Goal: Task Accomplishment & Management: Manage account settings

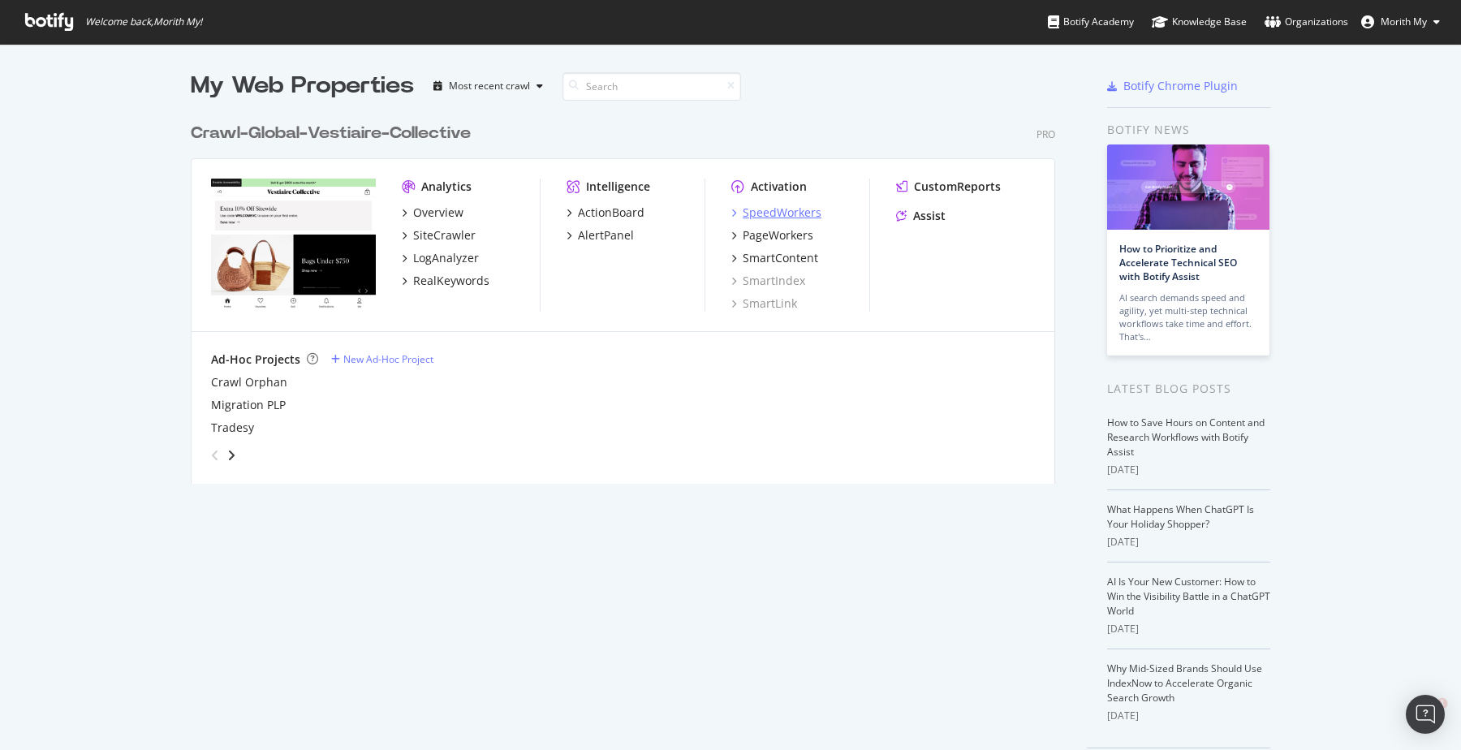
click at [778, 215] on div "SpeedWorkers" at bounding box center [782, 213] width 79 height 16
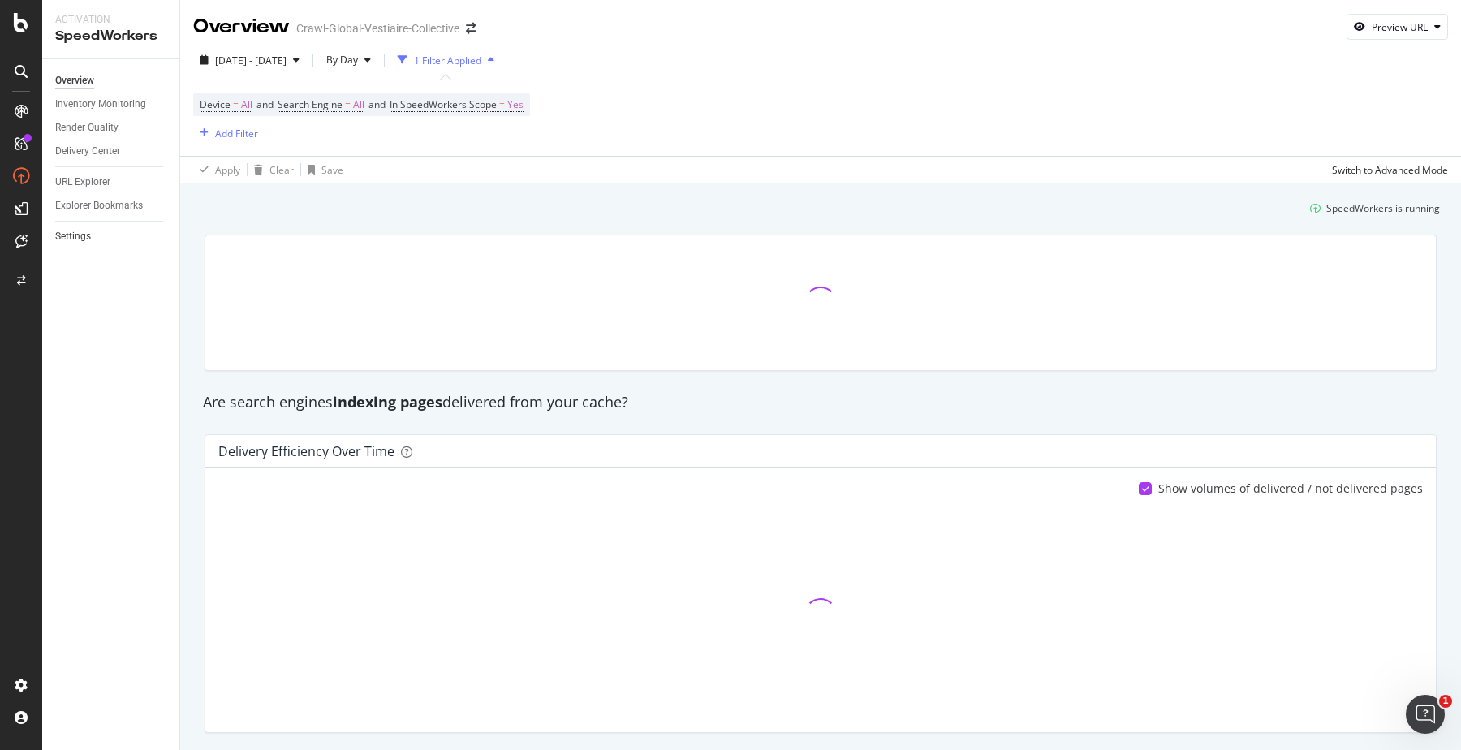
click at [134, 234] on link "Settings" at bounding box center [111, 236] width 113 height 17
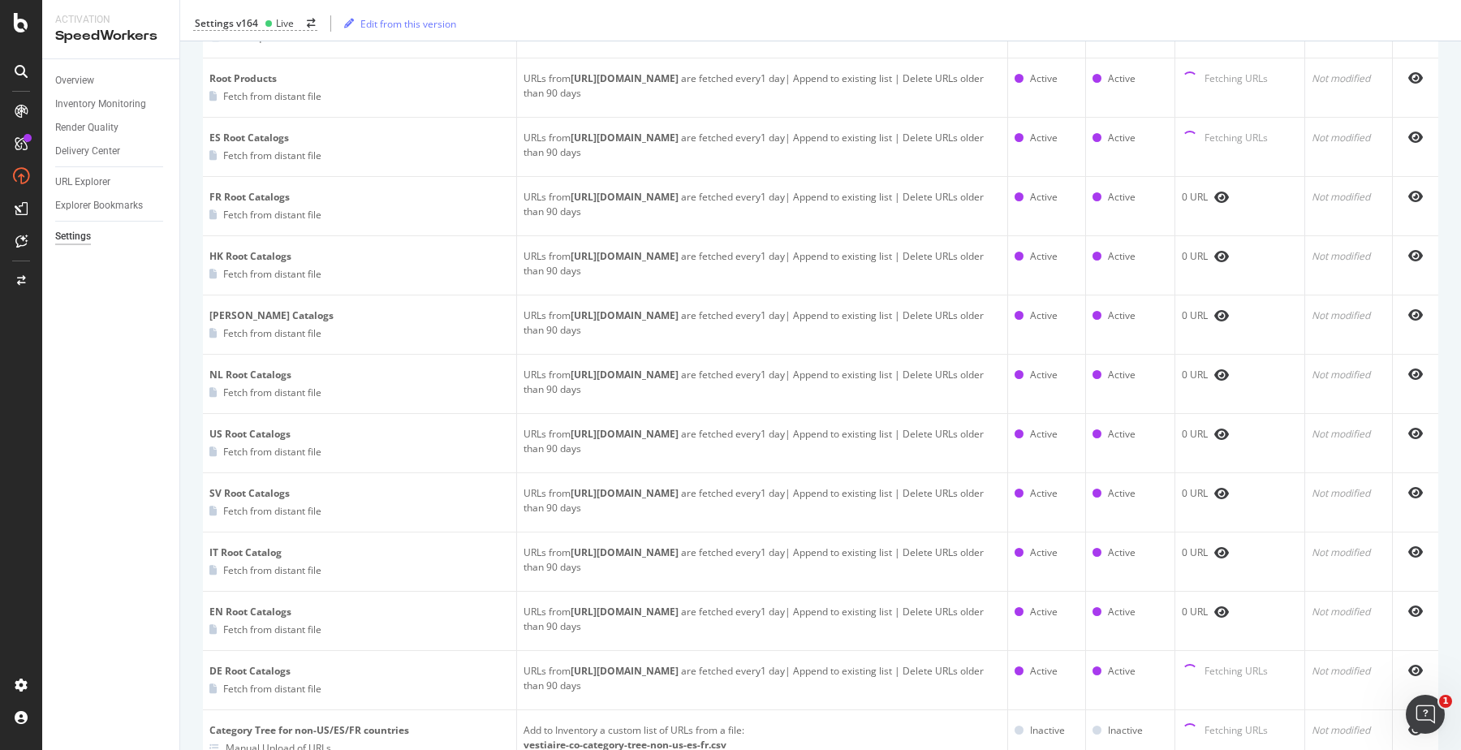
scroll to position [691, 0]
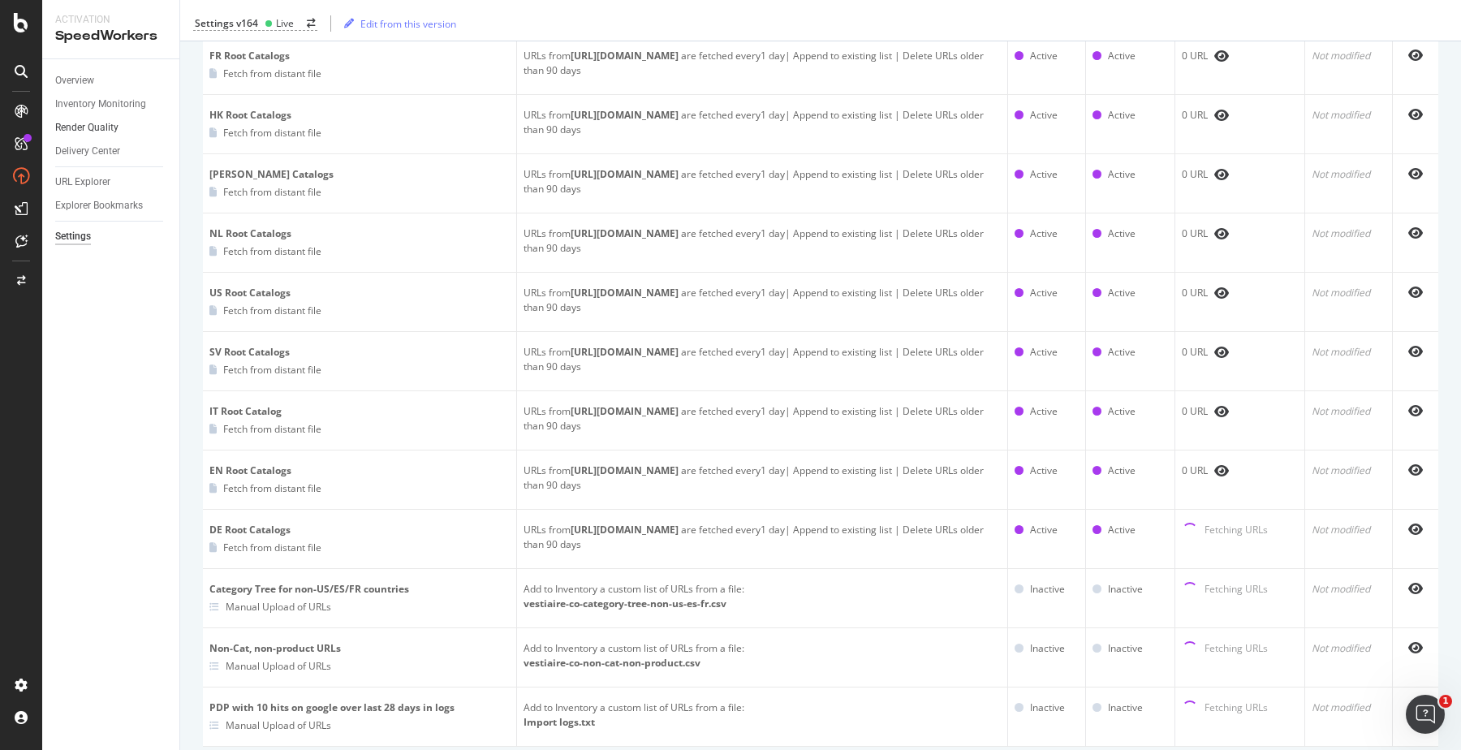
click at [129, 120] on link "Render Quality" at bounding box center [111, 127] width 113 height 17
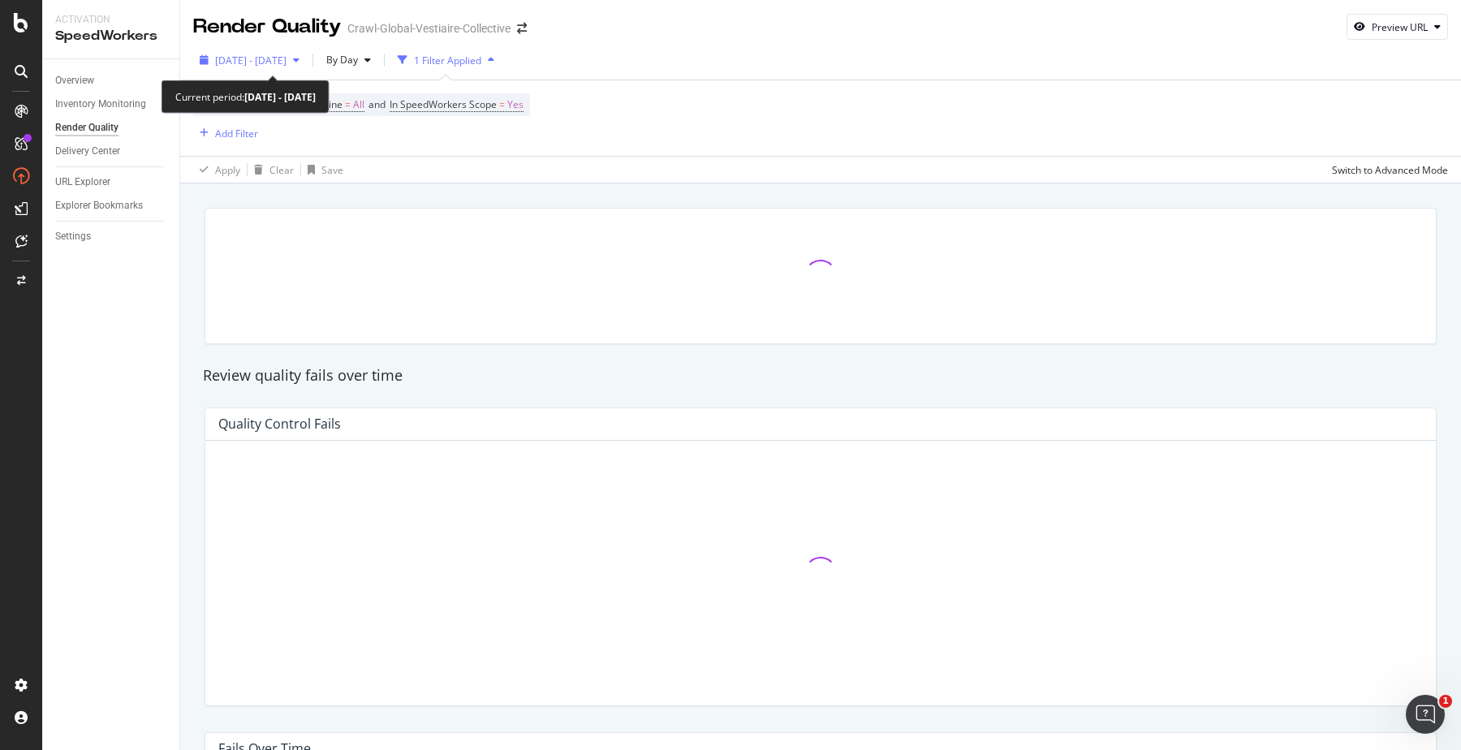
click at [287, 54] on span "[DATE] - [DATE]" at bounding box center [250, 61] width 71 height 14
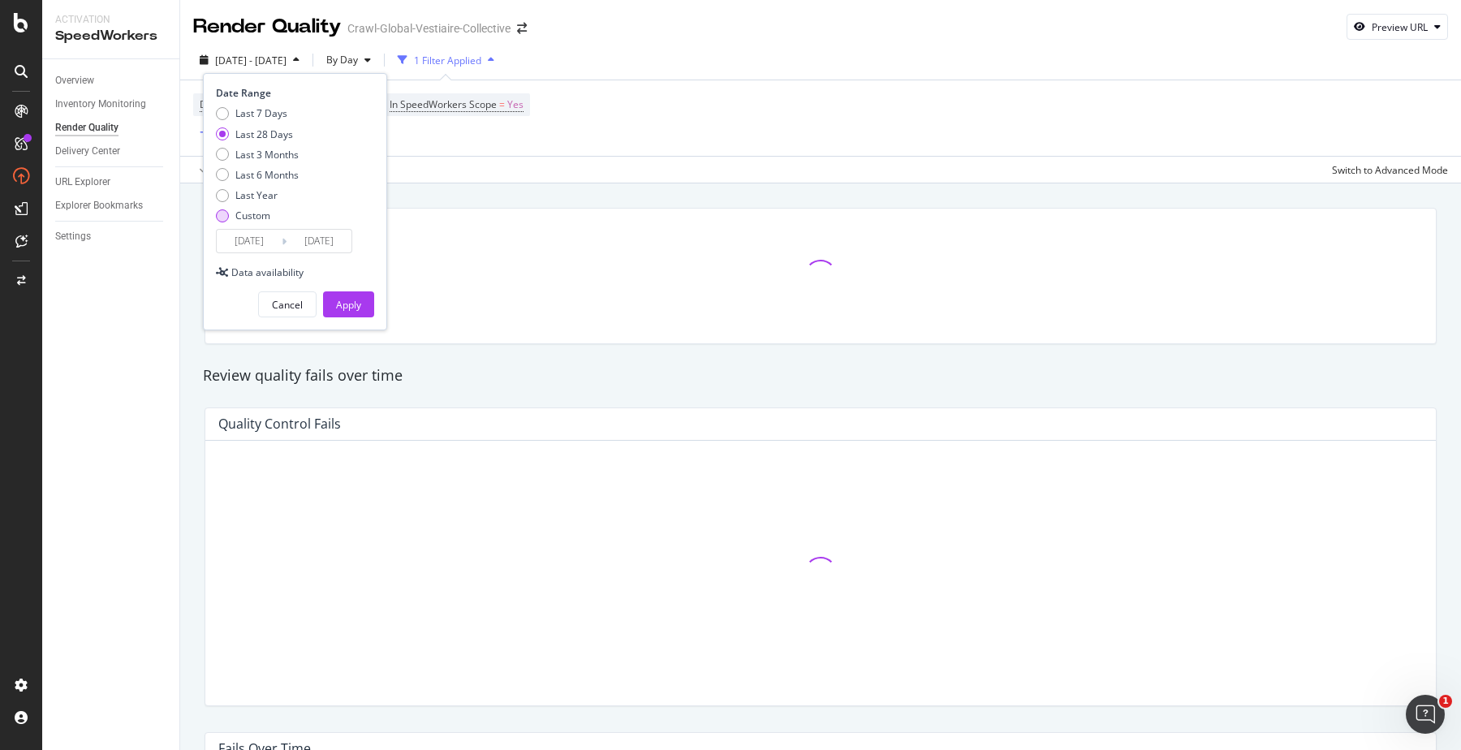
click at [259, 214] on div "Custom" at bounding box center [252, 216] width 35 height 14
click at [262, 239] on input "[DATE]" at bounding box center [249, 241] width 65 height 23
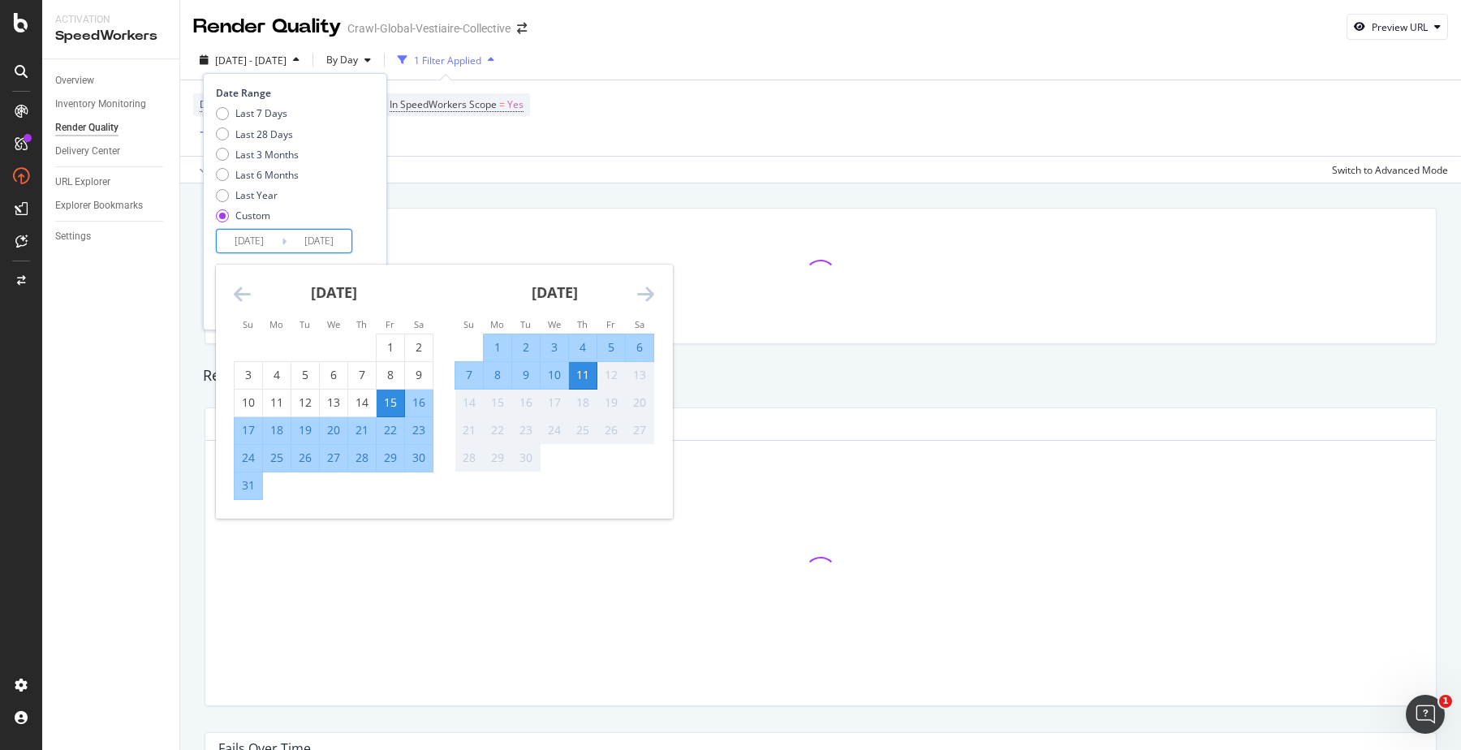
click at [526, 375] on div "9" at bounding box center [526, 375] width 28 height 16
type input "[DATE]"
click at [526, 375] on div "9" at bounding box center [526, 375] width 28 height 16
type input "[DATE]"
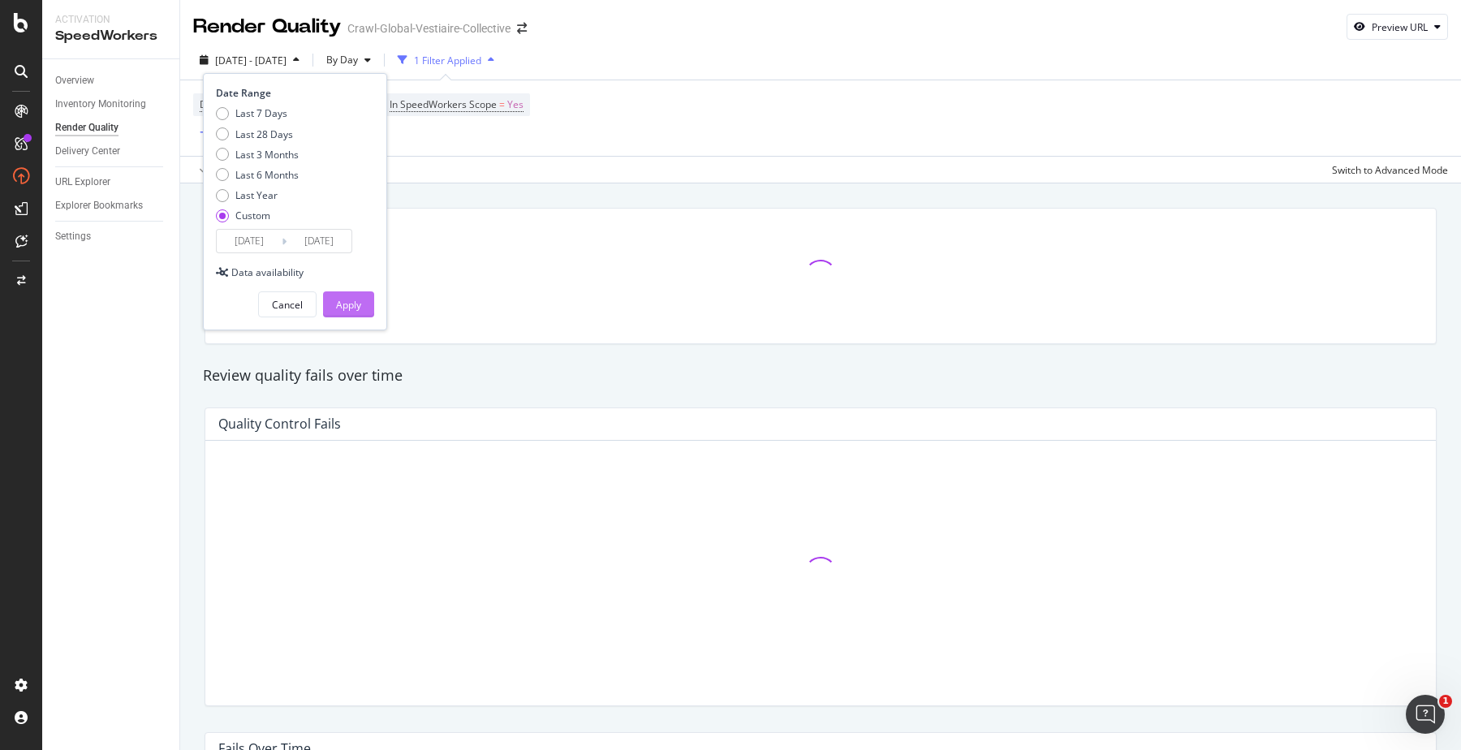
click at [365, 304] on button "Apply" at bounding box center [348, 304] width 51 height 26
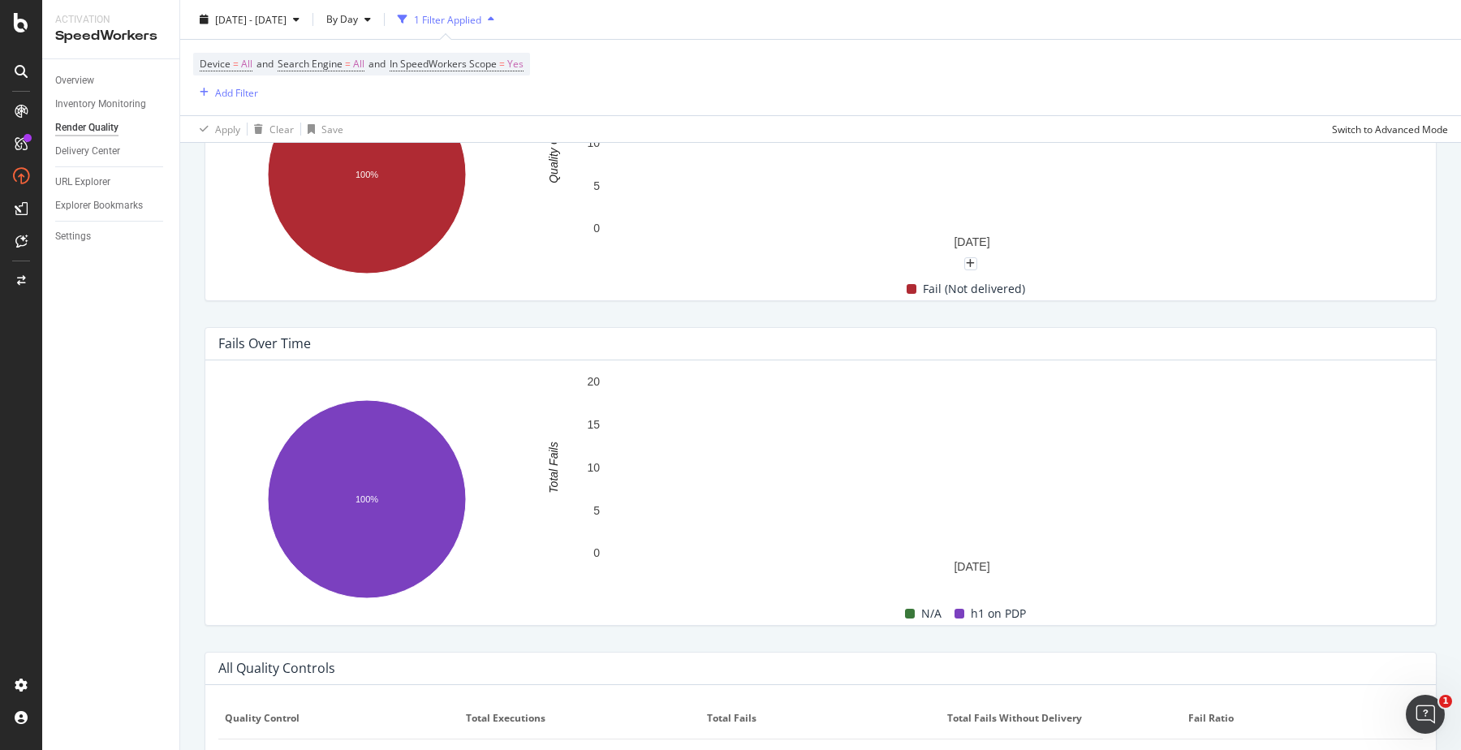
scroll to position [676, 0]
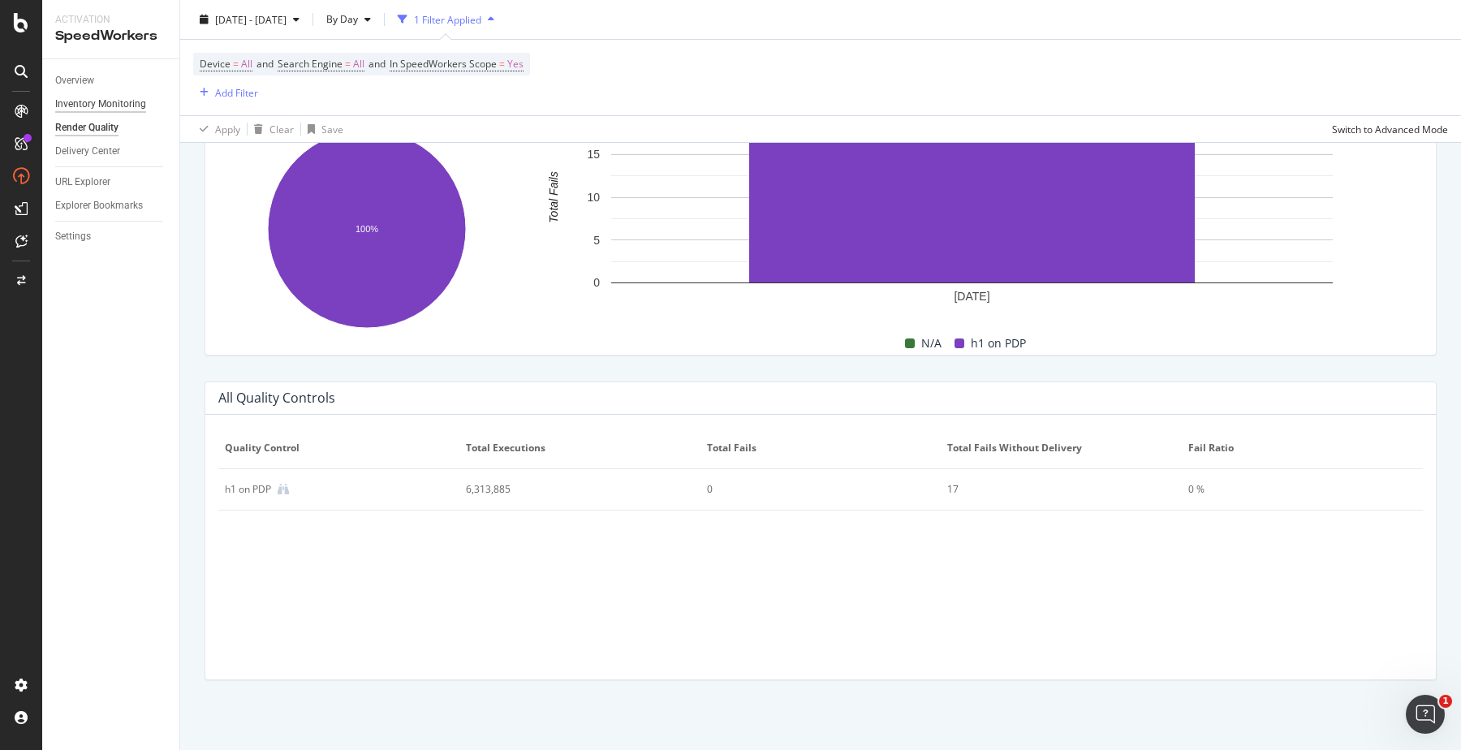
click at [140, 108] on div "Inventory Monitoring" at bounding box center [100, 104] width 91 height 17
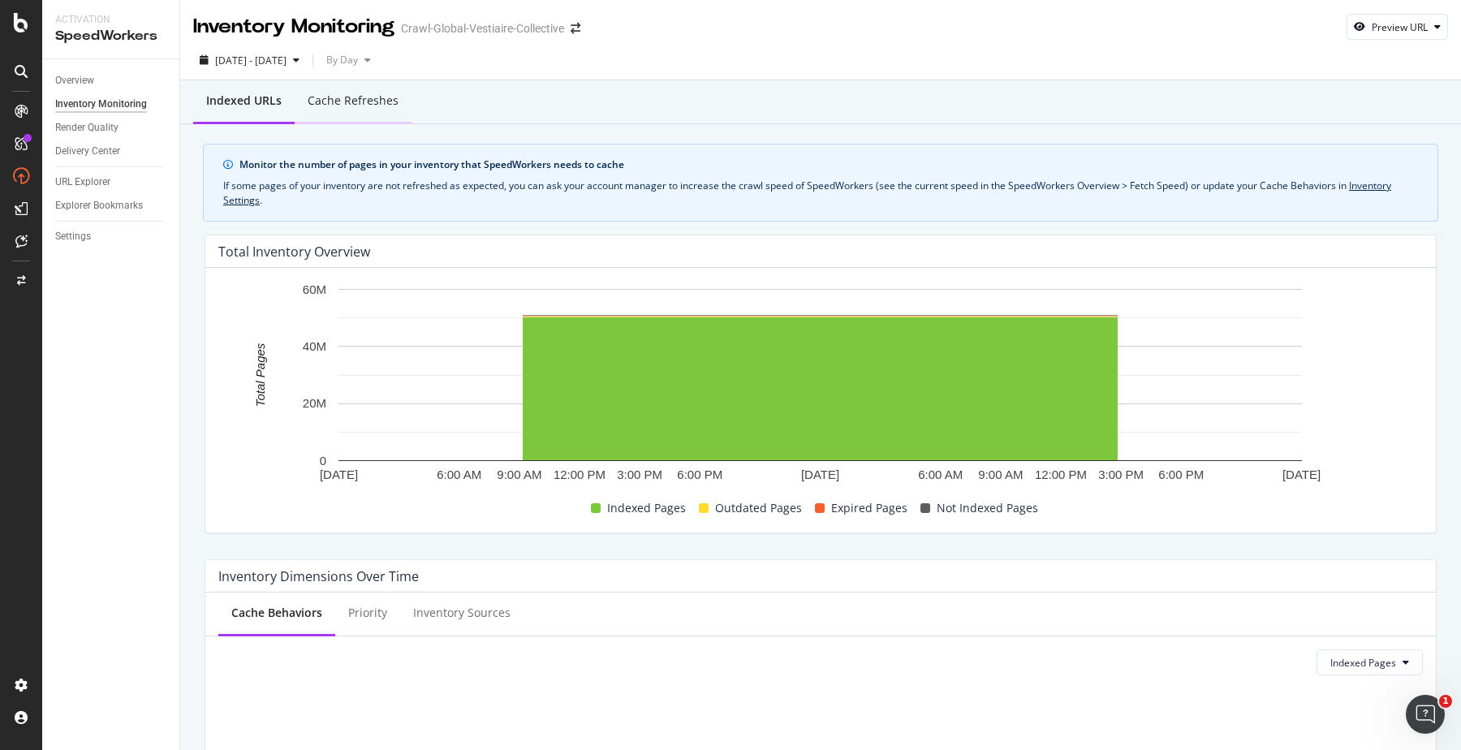
click at [335, 115] on div "Cache refreshes" at bounding box center [353, 102] width 117 height 45
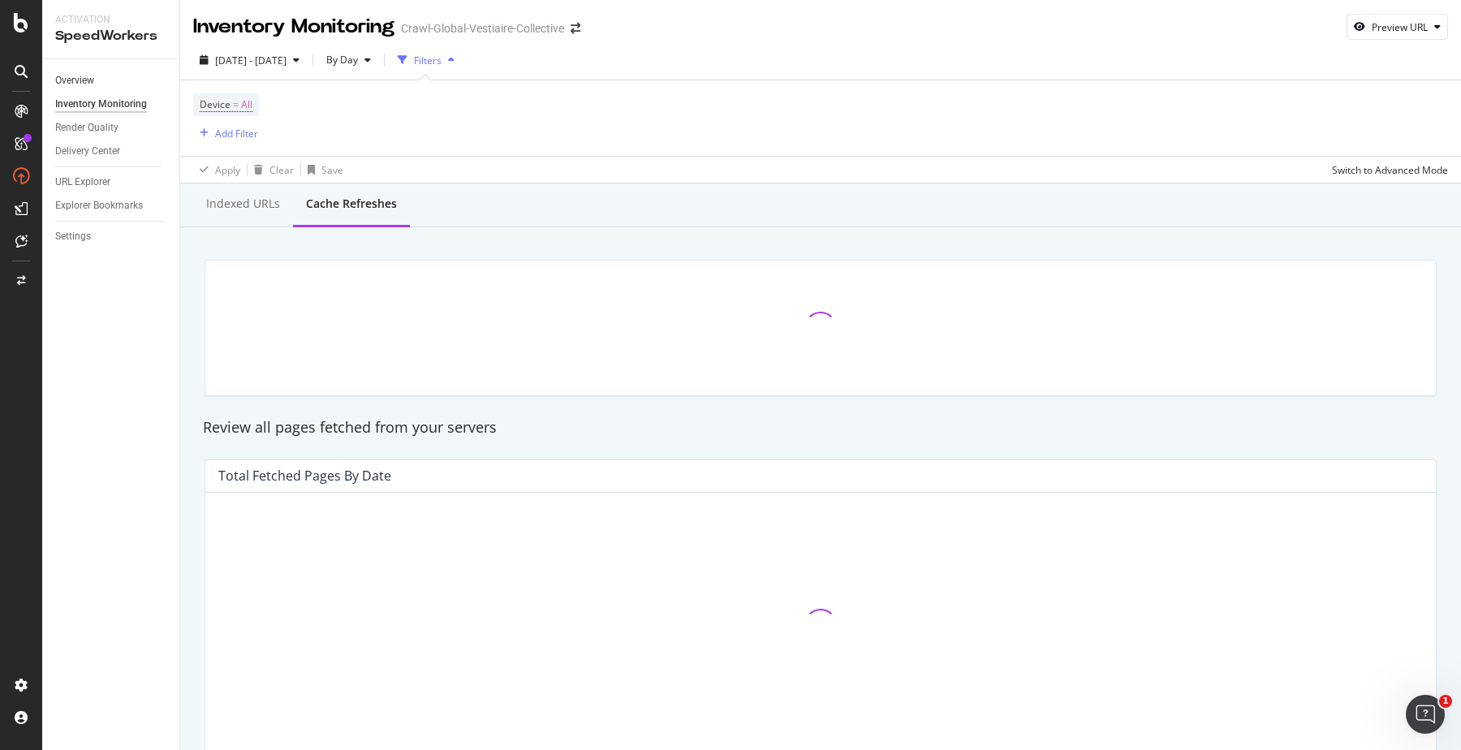
click at [120, 82] on link "Overview" at bounding box center [111, 80] width 113 height 17
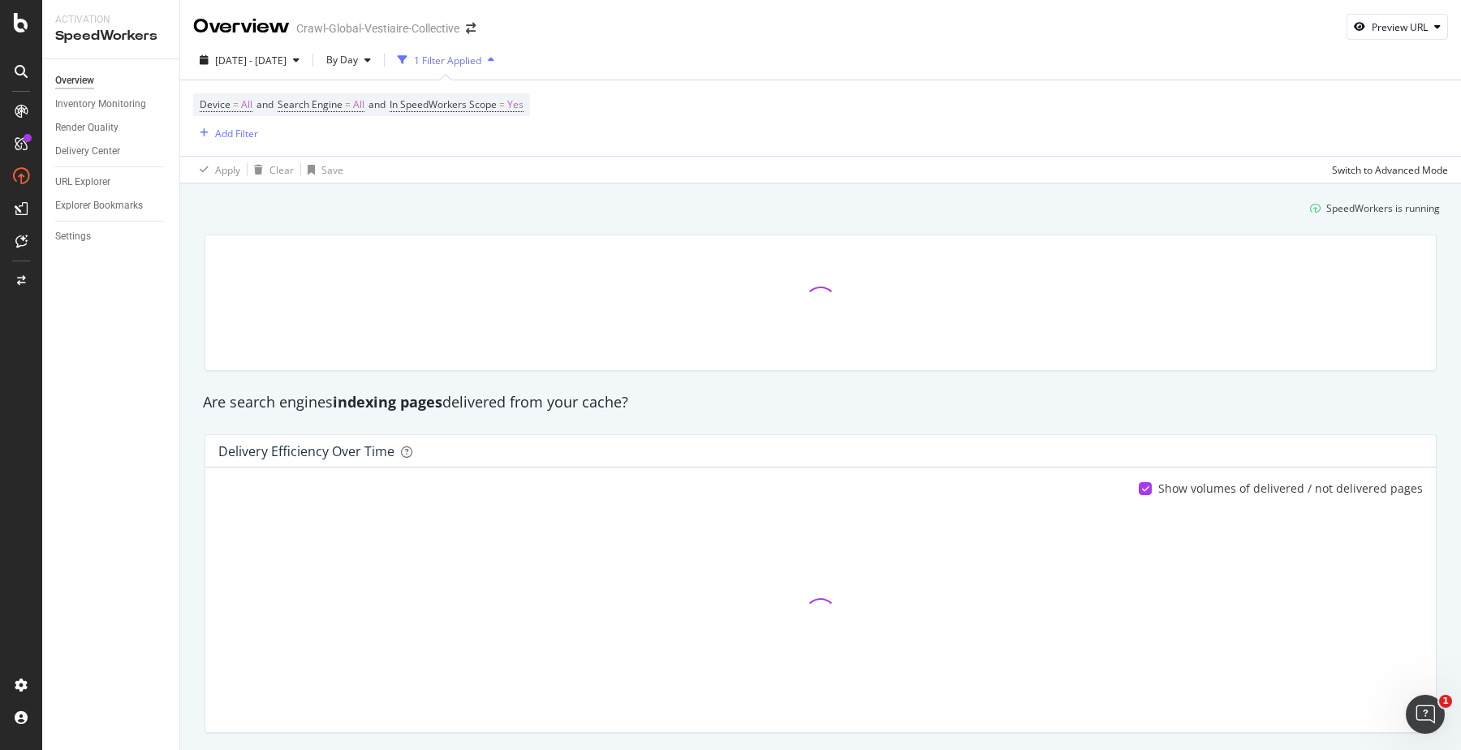
click at [73, 80] on div "Overview" at bounding box center [74, 80] width 39 height 17
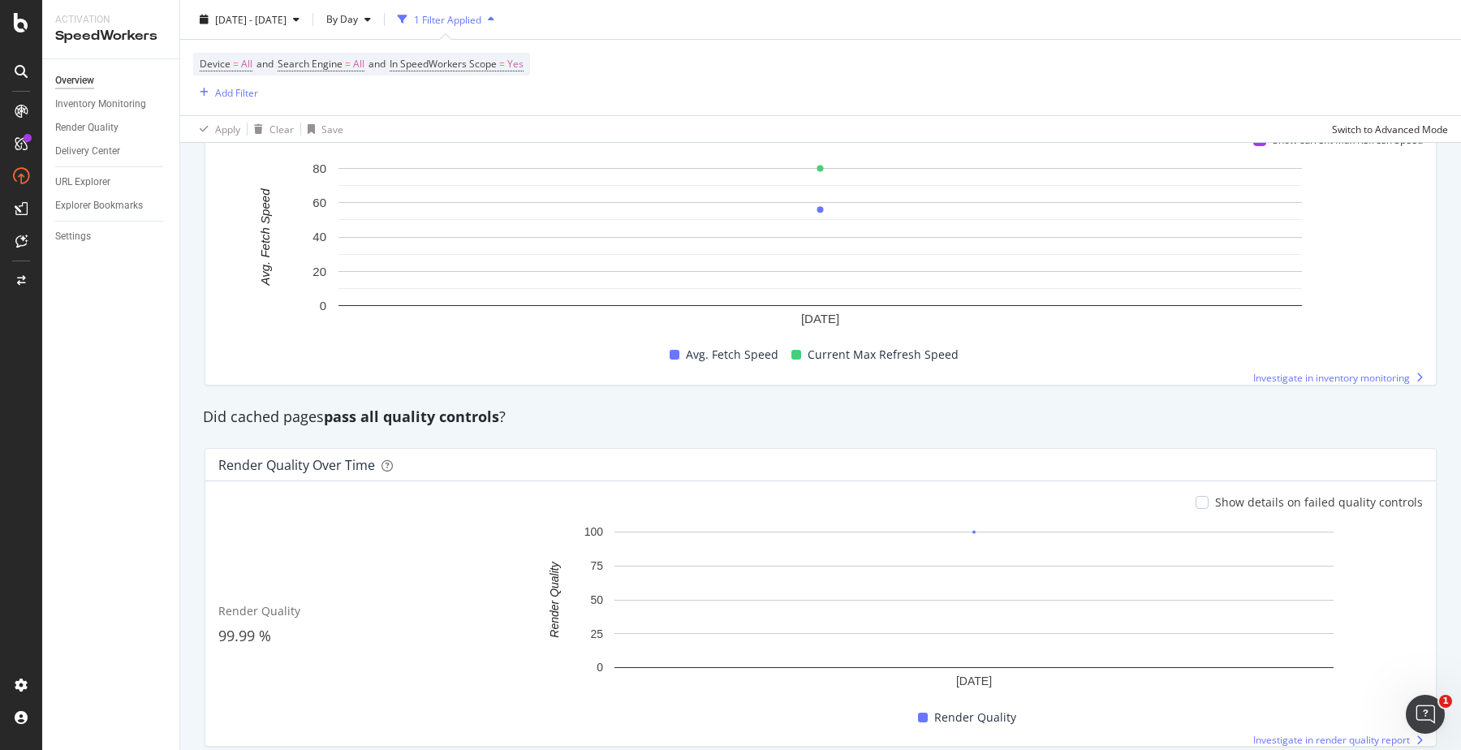
scroll to position [1139, 0]
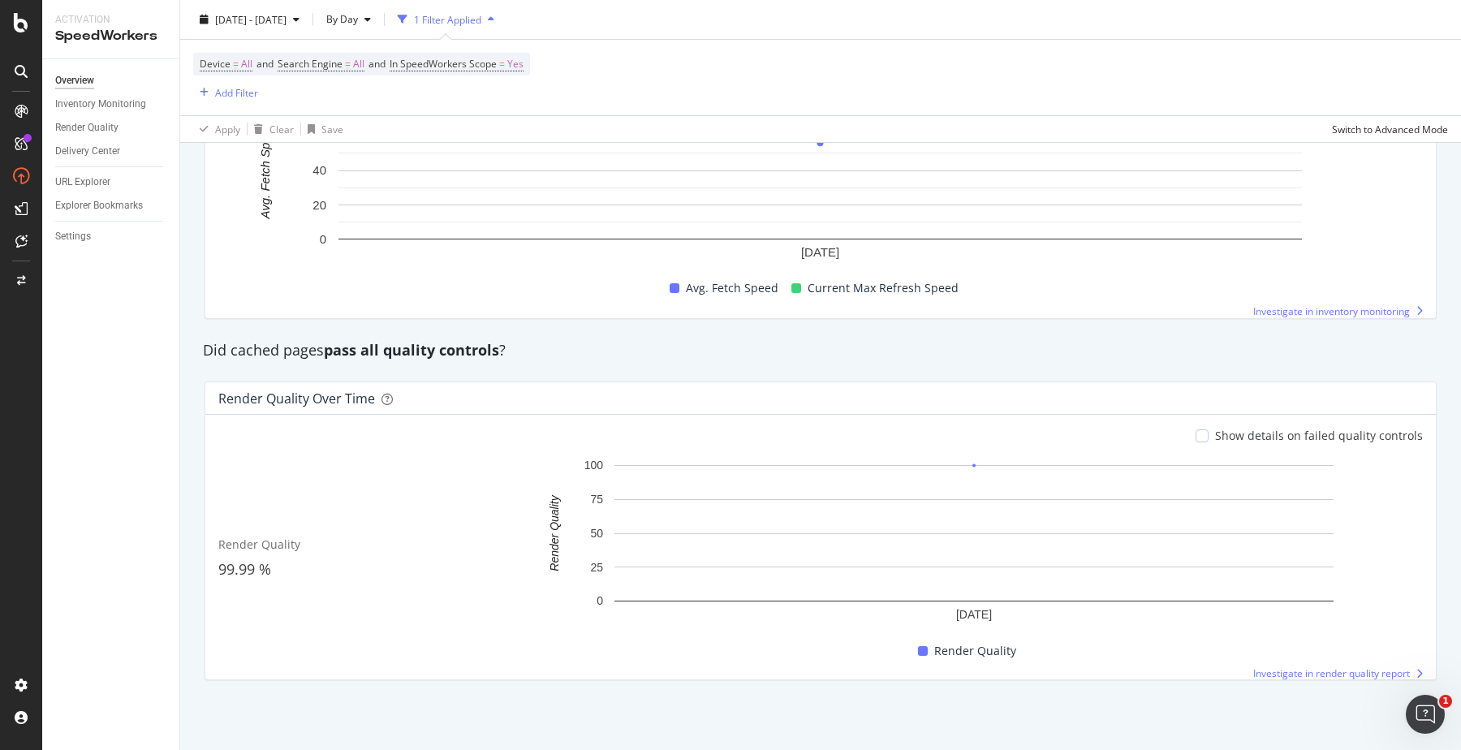
click at [19, 33] on div at bounding box center [21, 375] width 42 height 750
click at [19, 29] on icon at bounding box center [21, 22] width 15 height 19
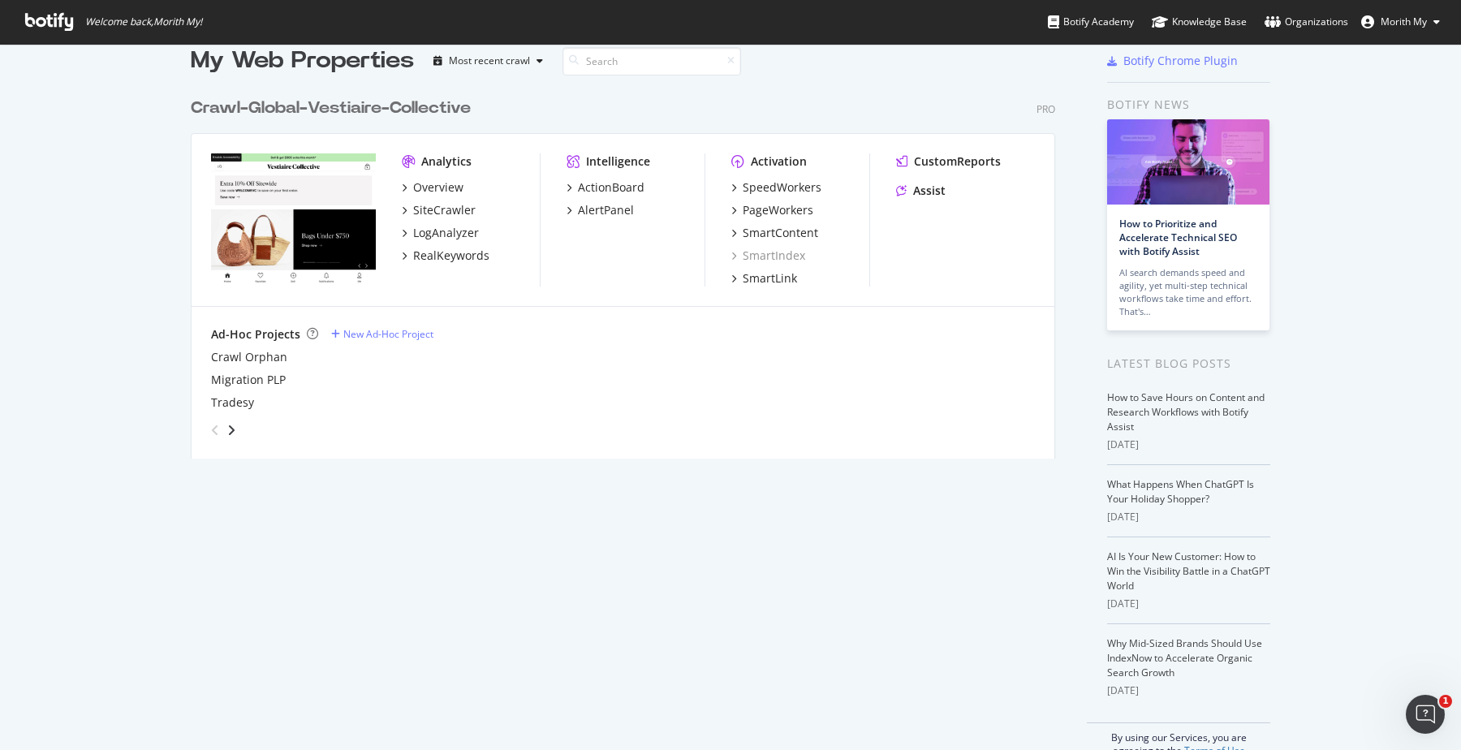
scroll to position [58, 0]
